Goal: Find specific page/section: Find specific page/section

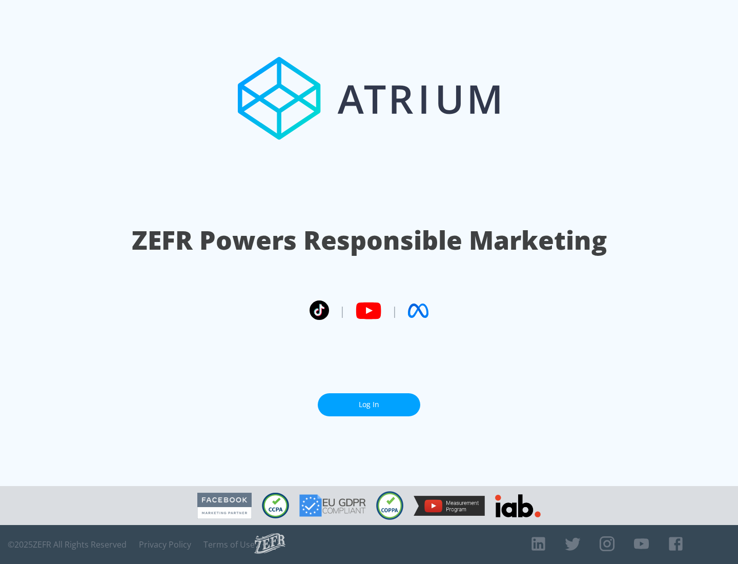
click at [369, 405] on link "Log In" at bounding box center [369, 404] width 103 height 23
